Goal: Task Accomplishment & Management: Manage account settings

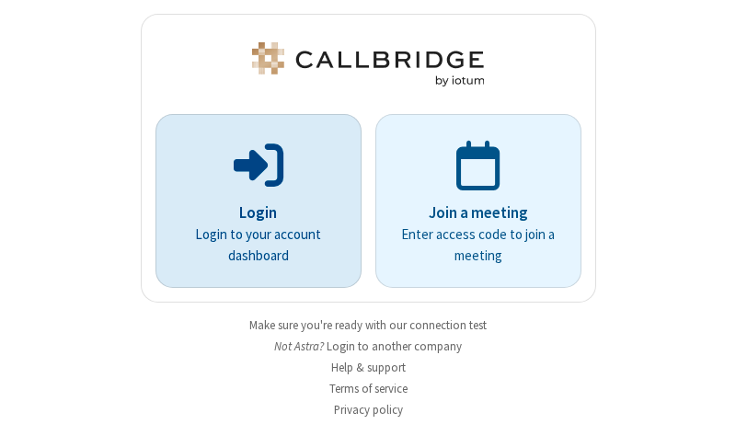
click at [251, 212] on p "Login" at bounding box center [258, 213] width 155 height 24
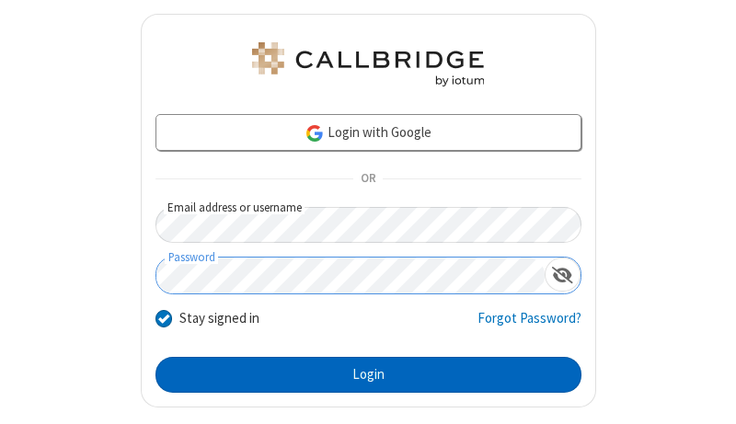
click at [361, 374] on button "Login" at bounding box center [368, 375] width 426 height 37
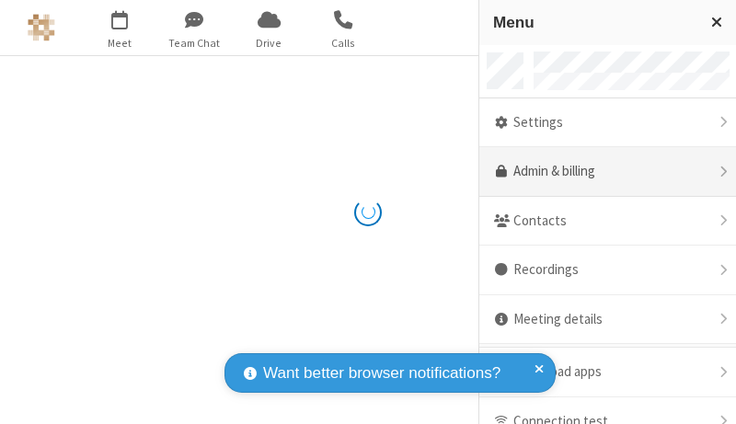
click at [601, 172] on link "Admin & billing" at bounding box center [607, 172] width 257 height 50
